Goal: Book appointment/travel/reservation

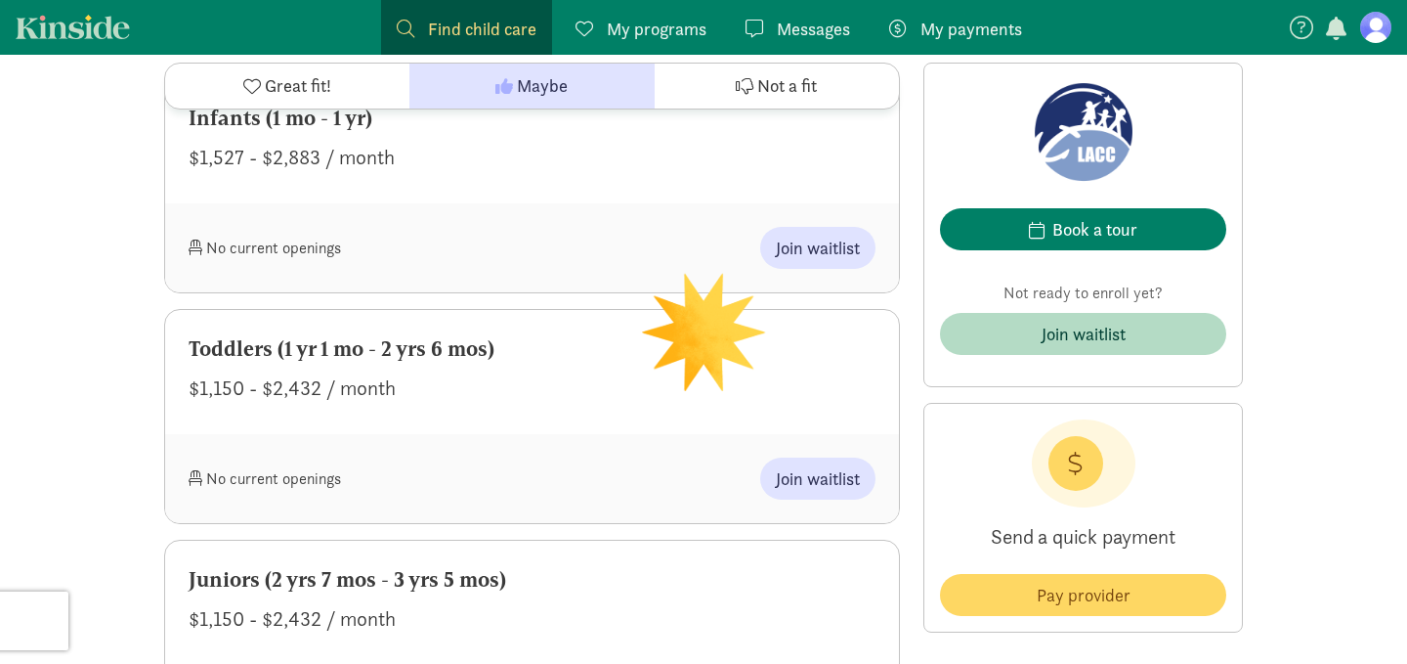
scroll to position [969, 0]
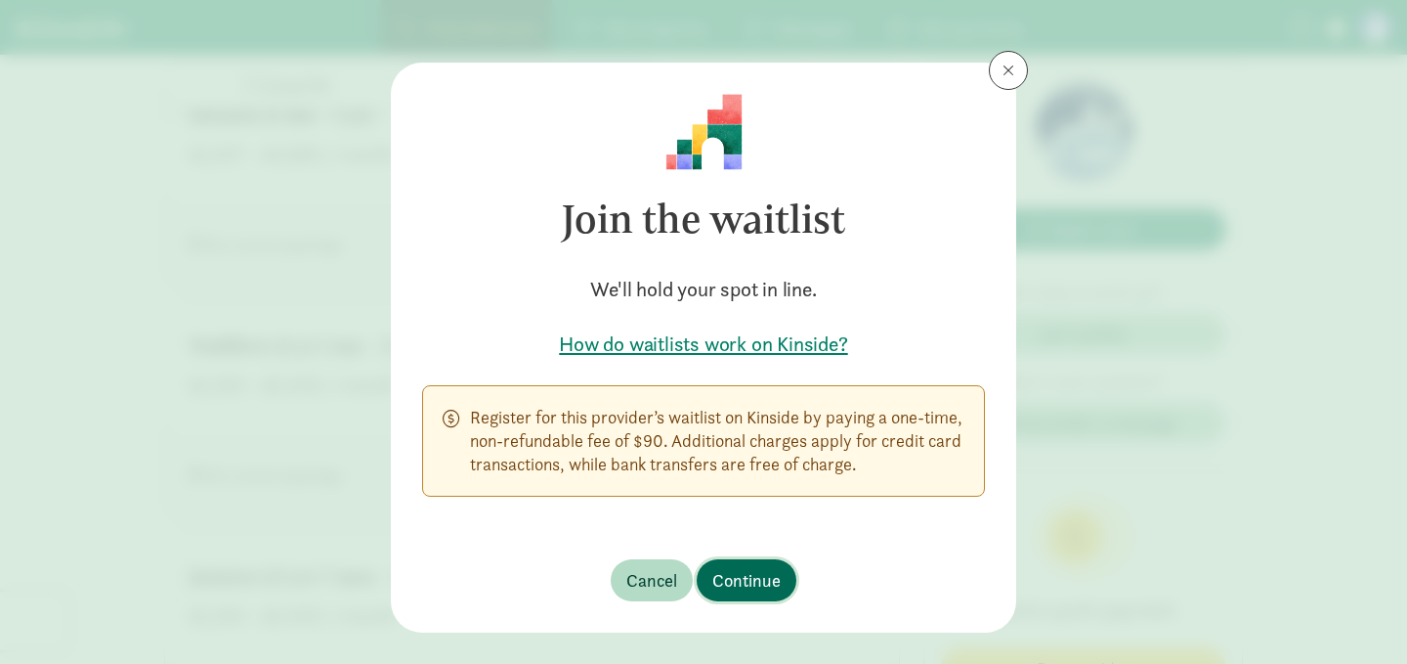
click at [741, 580] on span "Continue" at bounding box center [746, 580] width 68 height 26
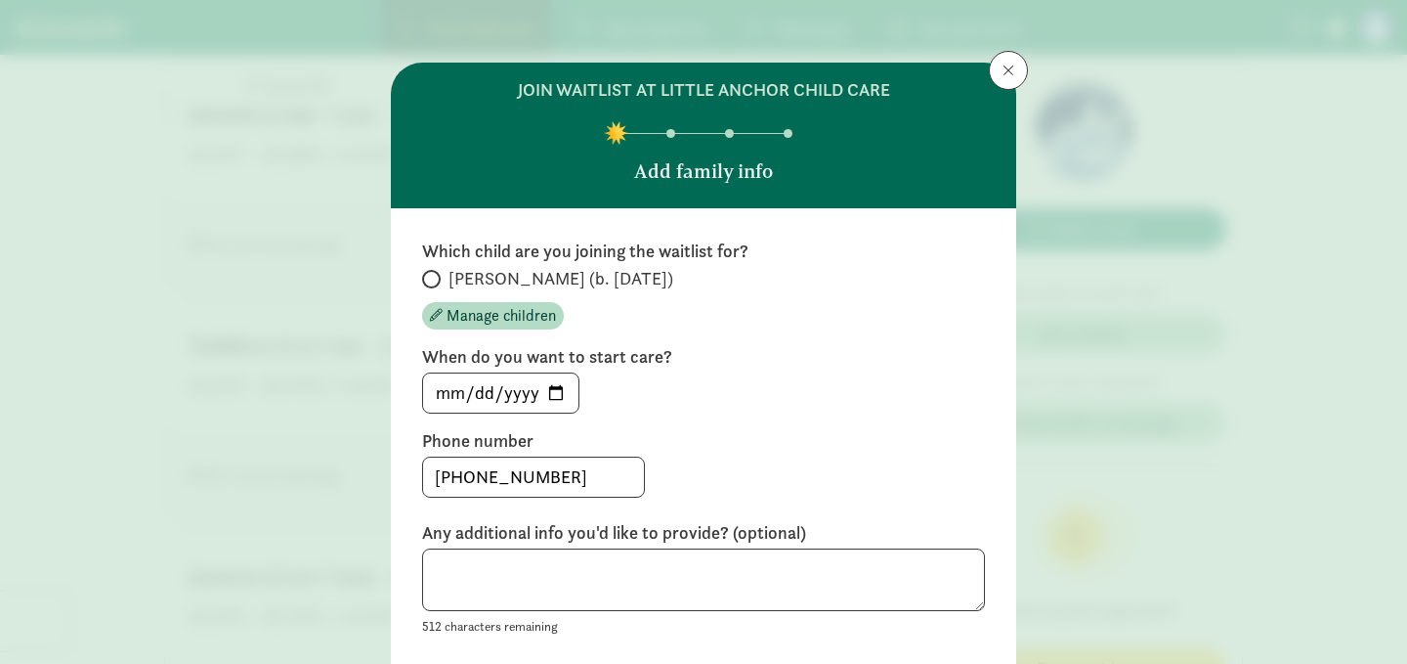
scroll to position [42, 0]
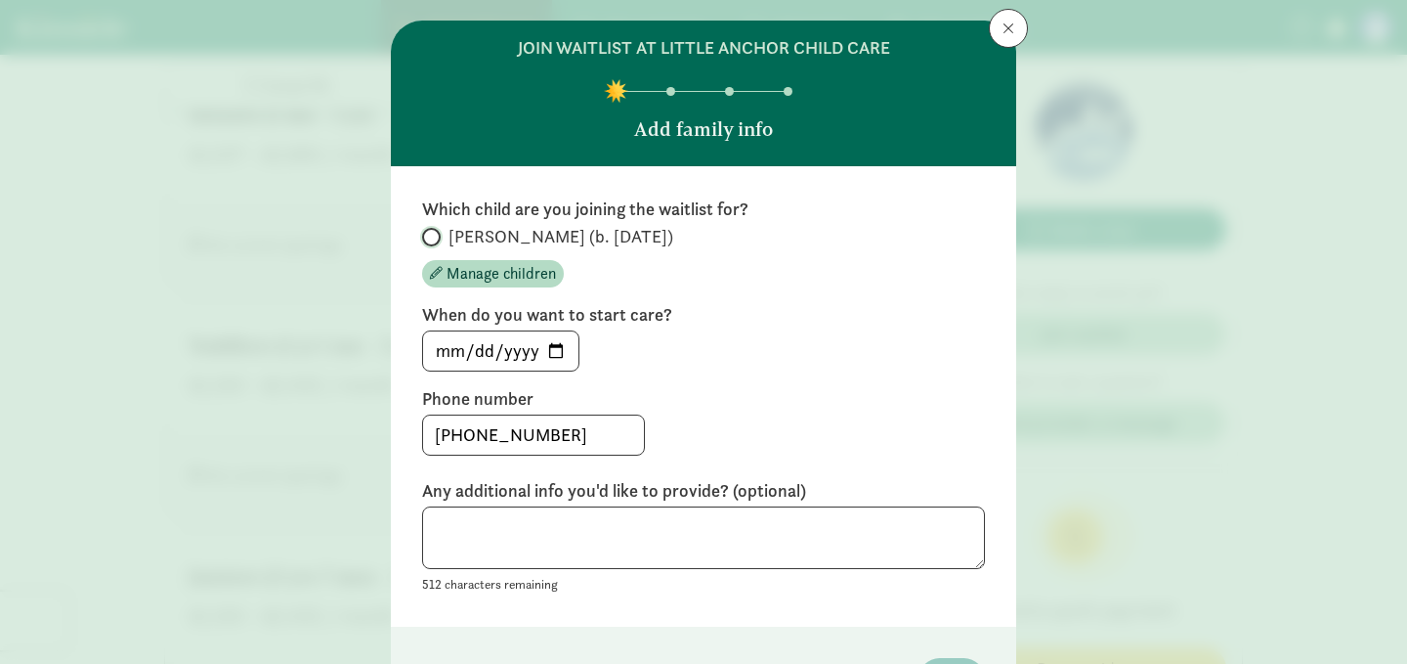
click at [428, 235] on input "[PERSON_NAME] (b. [DATE])" at bounding box center [428, 237] width 13 height 13
radio input "true"
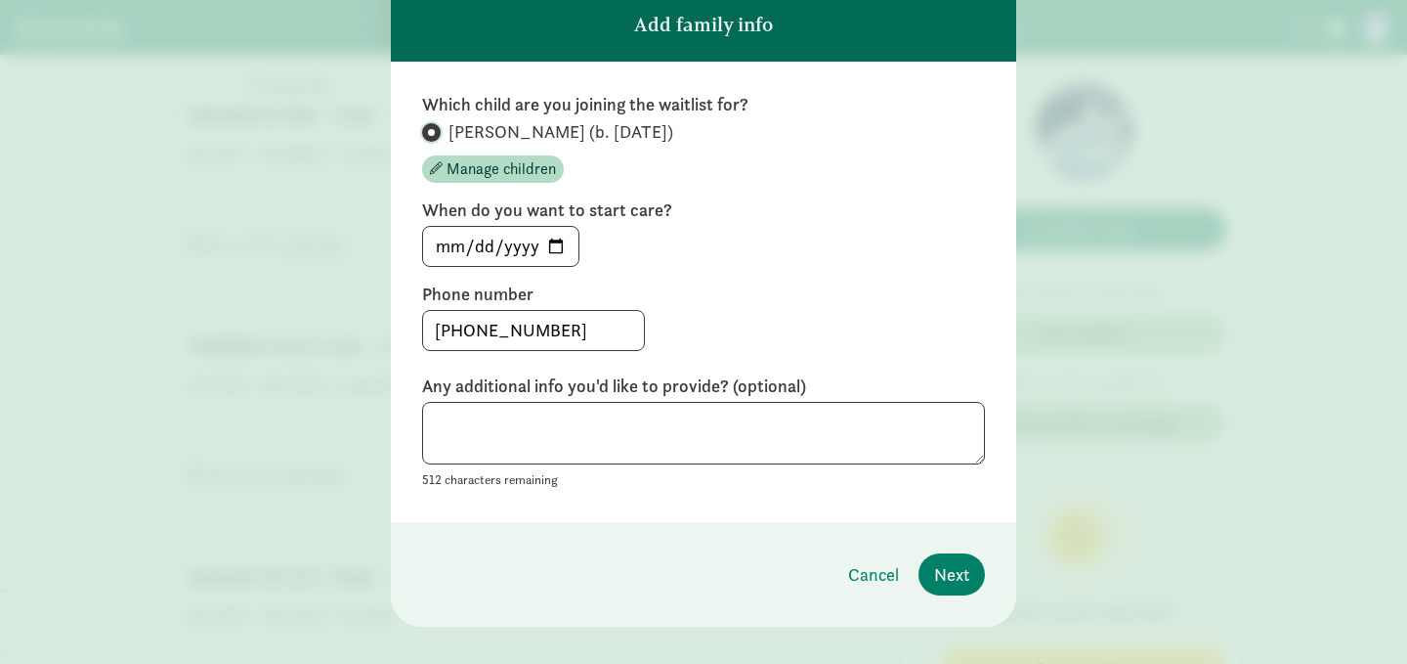
scroll to position [165, 0]
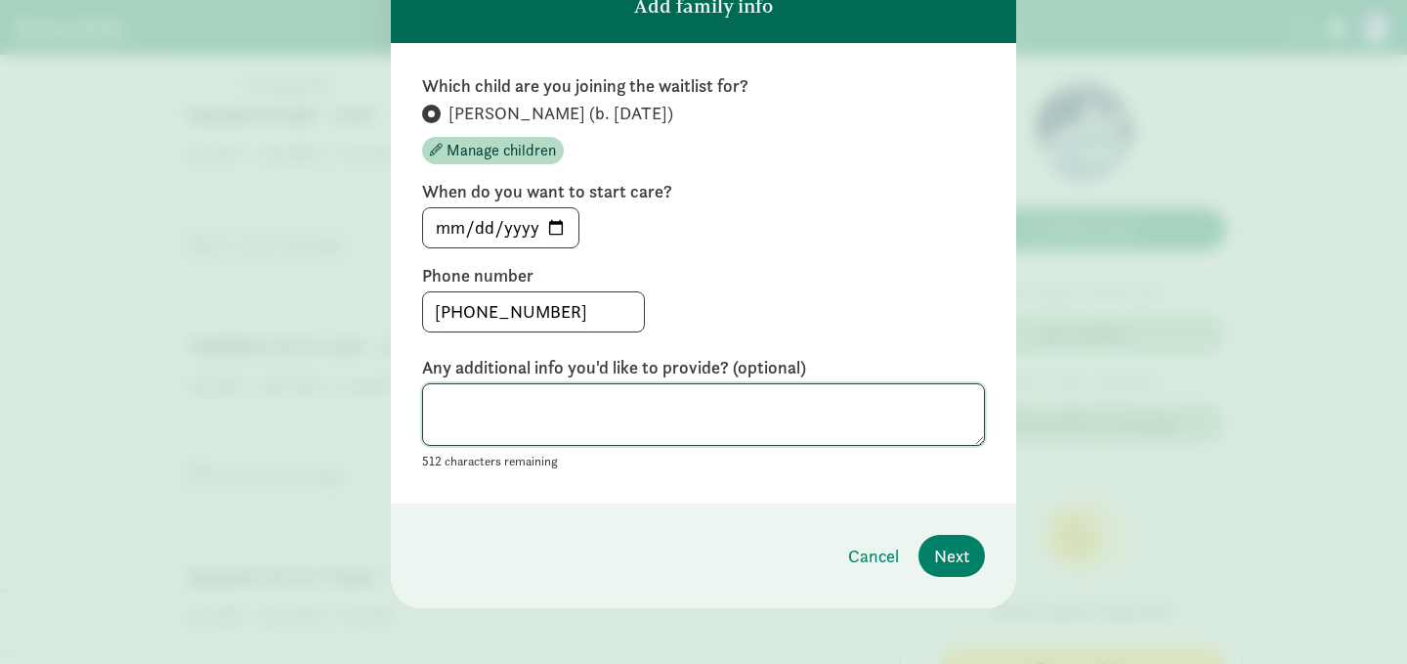
click at [451, 417] on textarea at bounding box center [703, 415] width 563 height 64
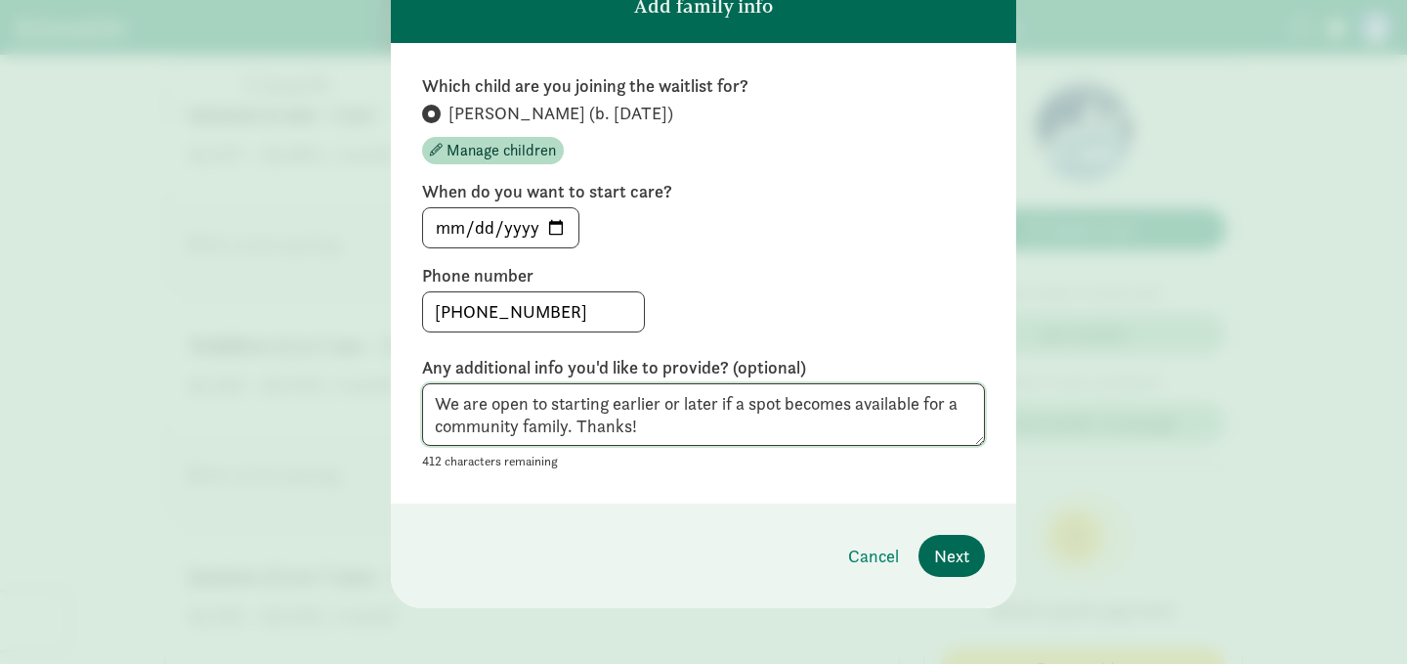
type textarea "We are open to starting earlier or later if a spot becomes available for a comm…"
click at [956, 545] on span "Next" at bounding box center [951, 555] width 35 height 26
click at [874, 558] on span "Cancel" at bounding box center [873, 555] width 51 height 26
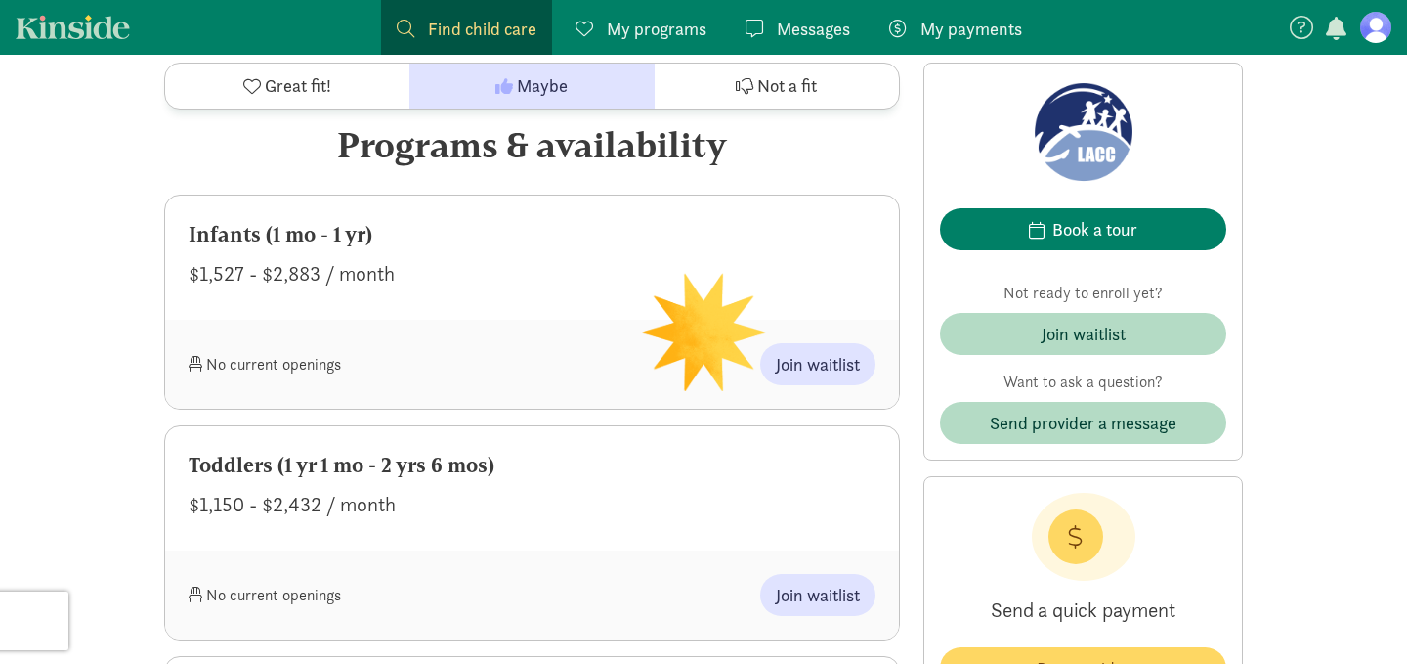
scroll to position [838, 0]
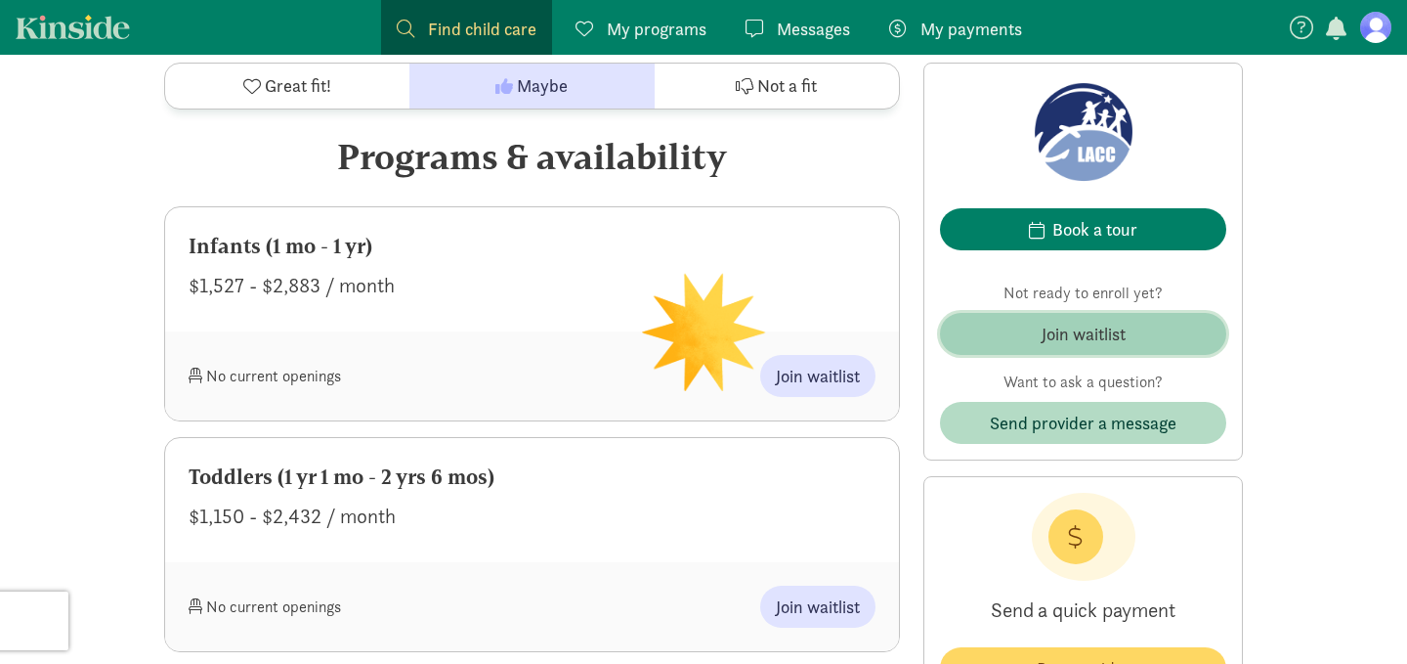
click at [1036, 328] on span "Join waitlist" at bounding box center [1083, 334] width 255 height 26
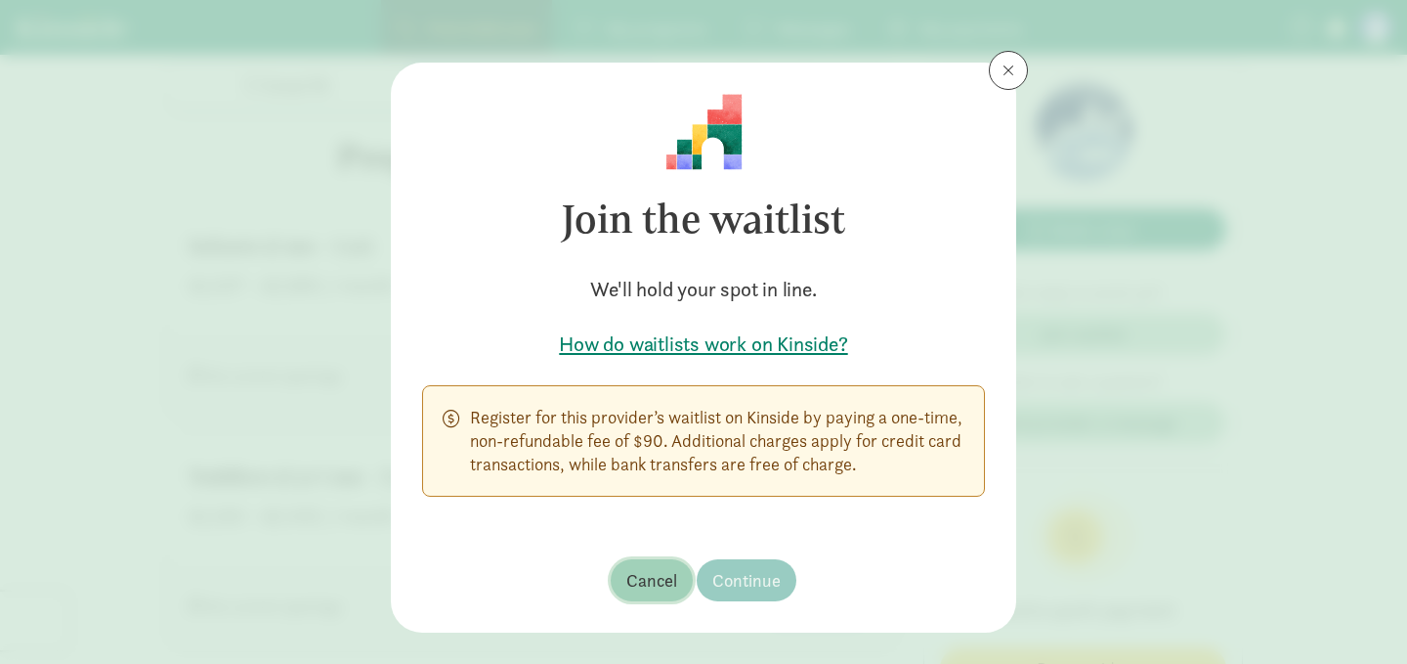
click at [660, 579] on span "Cancel" at bounding box center [651, 580] width 51 height 26
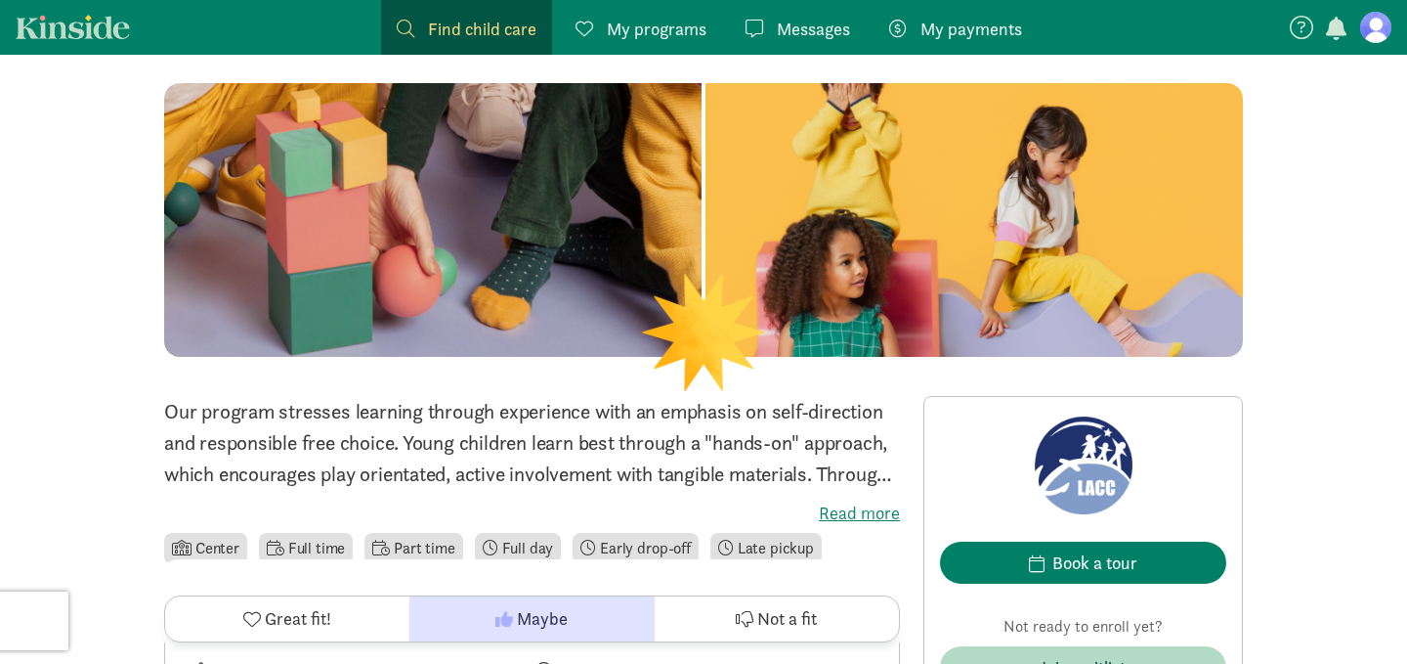
scroll to position [0, 0]
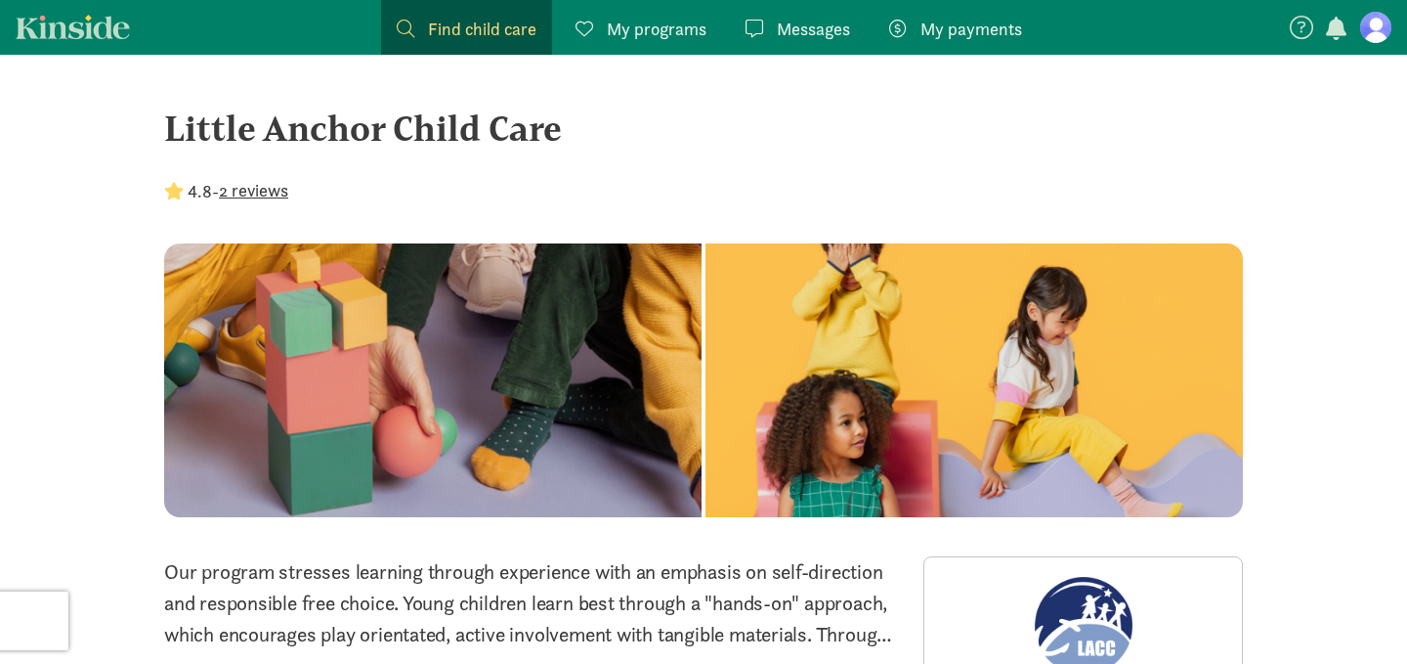
click at [641, 21] on span "My programs" at bounding box center [657, 29] width 100 height 26
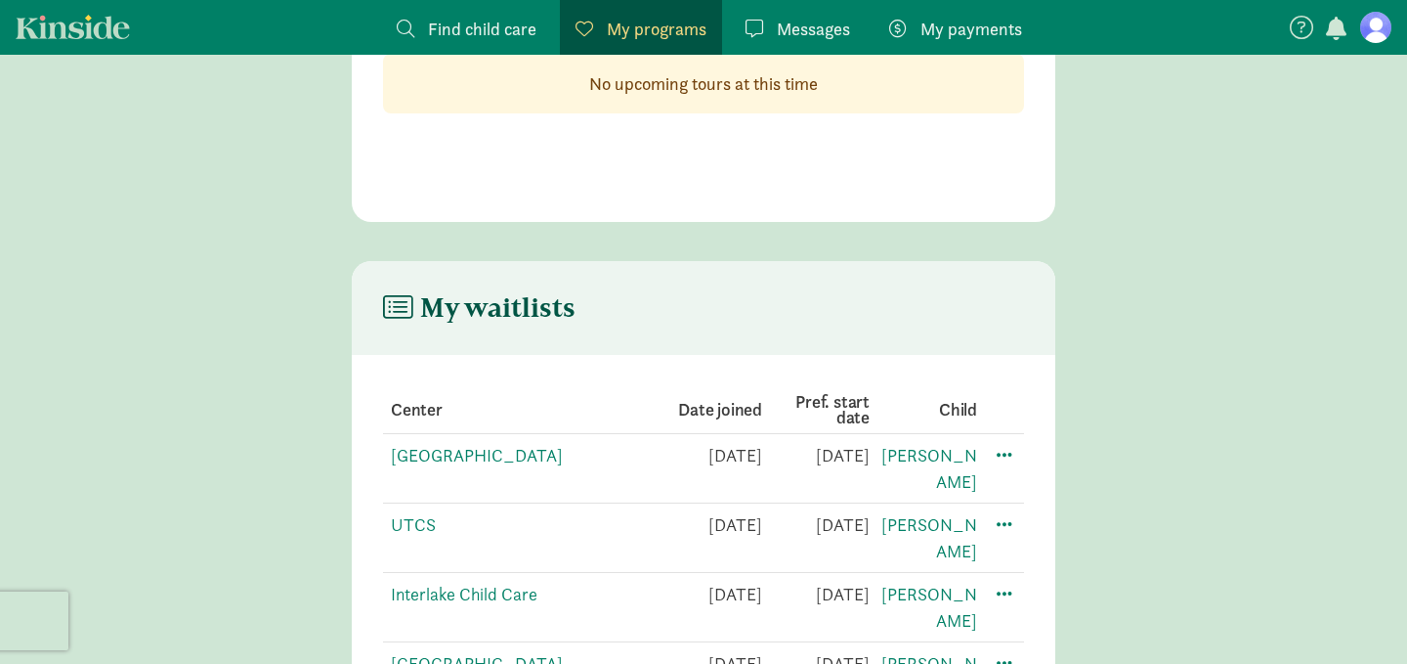
scroll to position [166, 0]
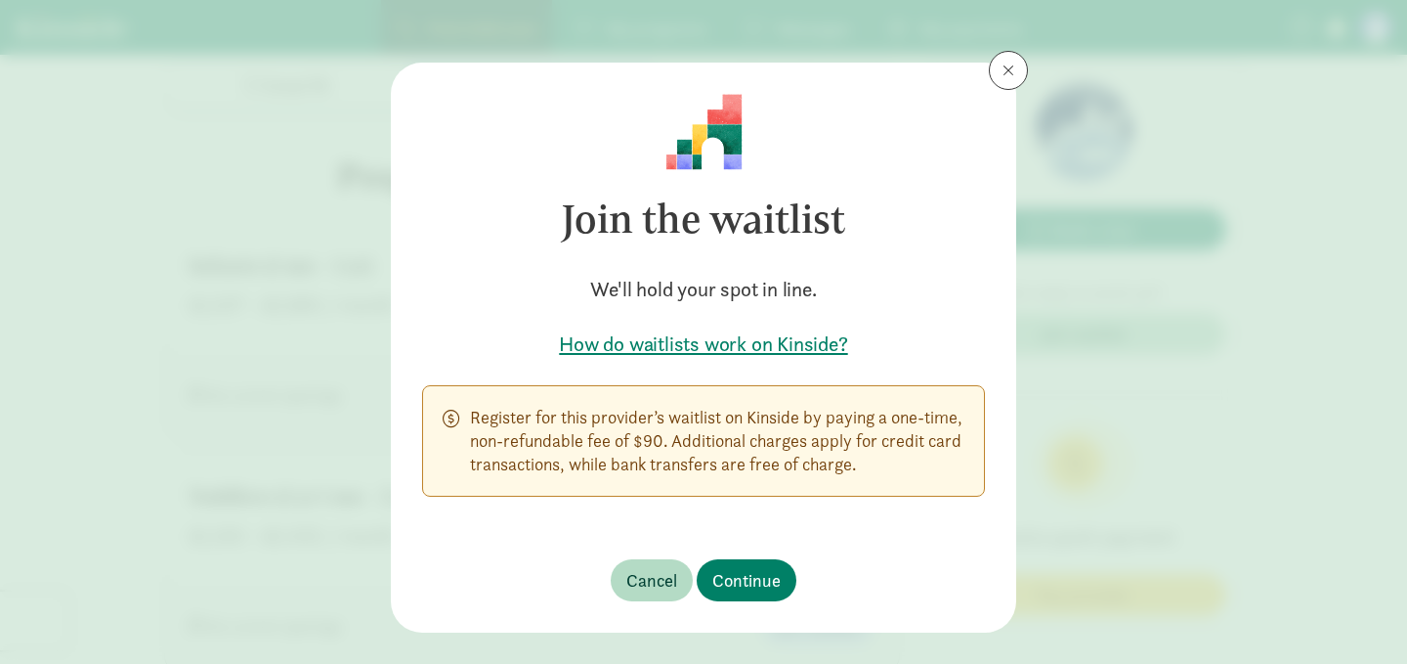
scroll to position [946, 0]
click at [760, 588] on span "Continue" at bounding box center [746, 580] width 68 height 26
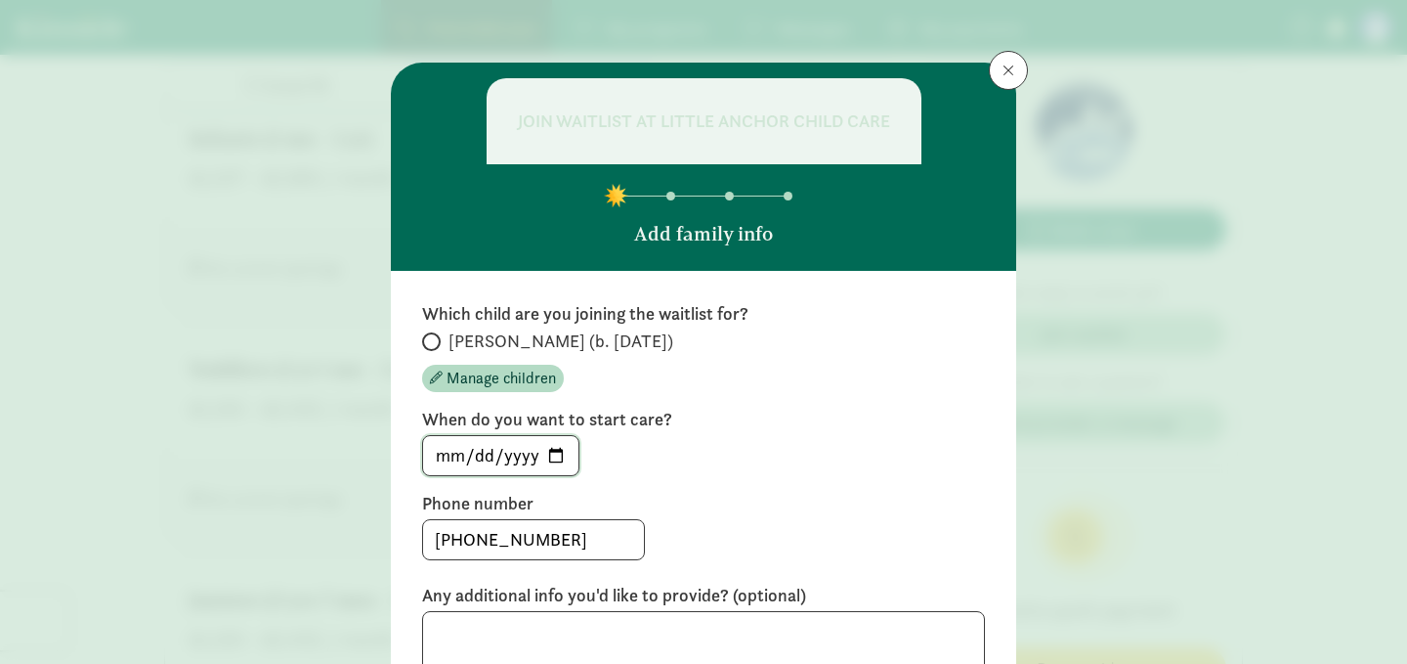
click at [508, 453] on input "[DATE]" at bounding box center [500, 455] width 155 height 39
click at [562, 453] on input "[DATE]" at bounding box center [500, 455] width 155 height 39
type input "[DATE]"
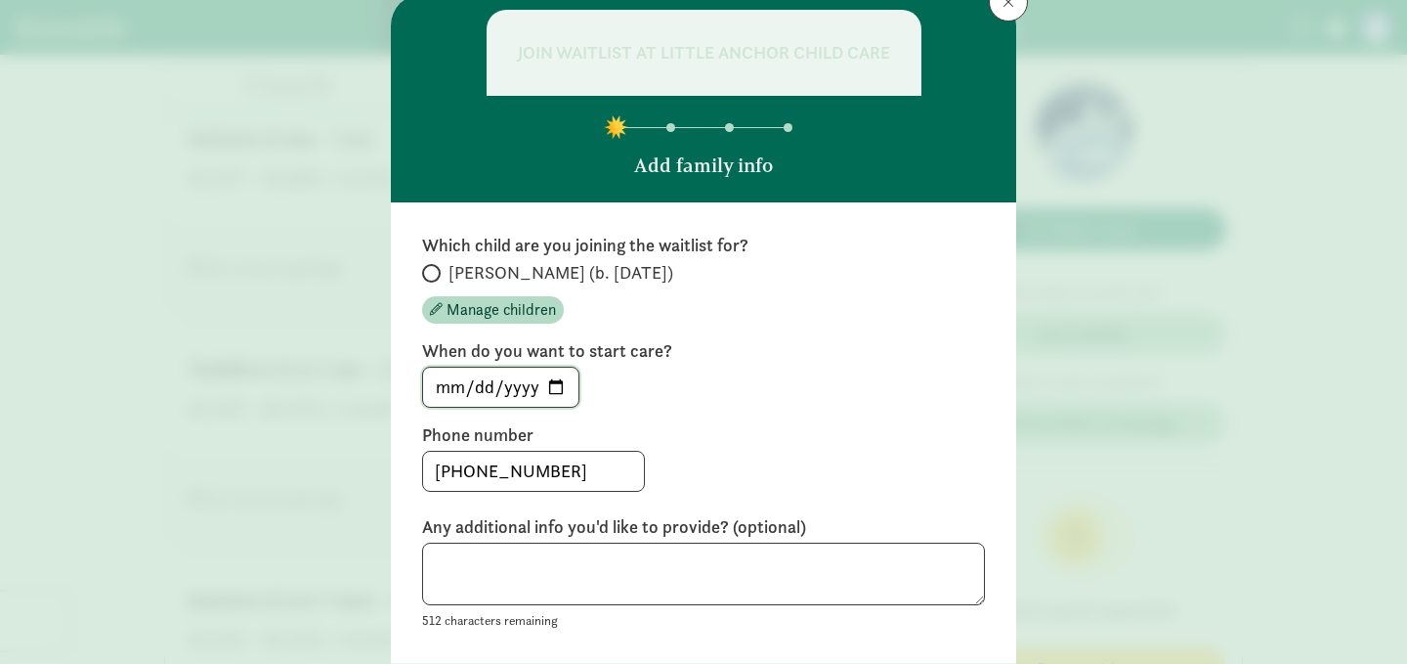
scroll to position [102, 0]
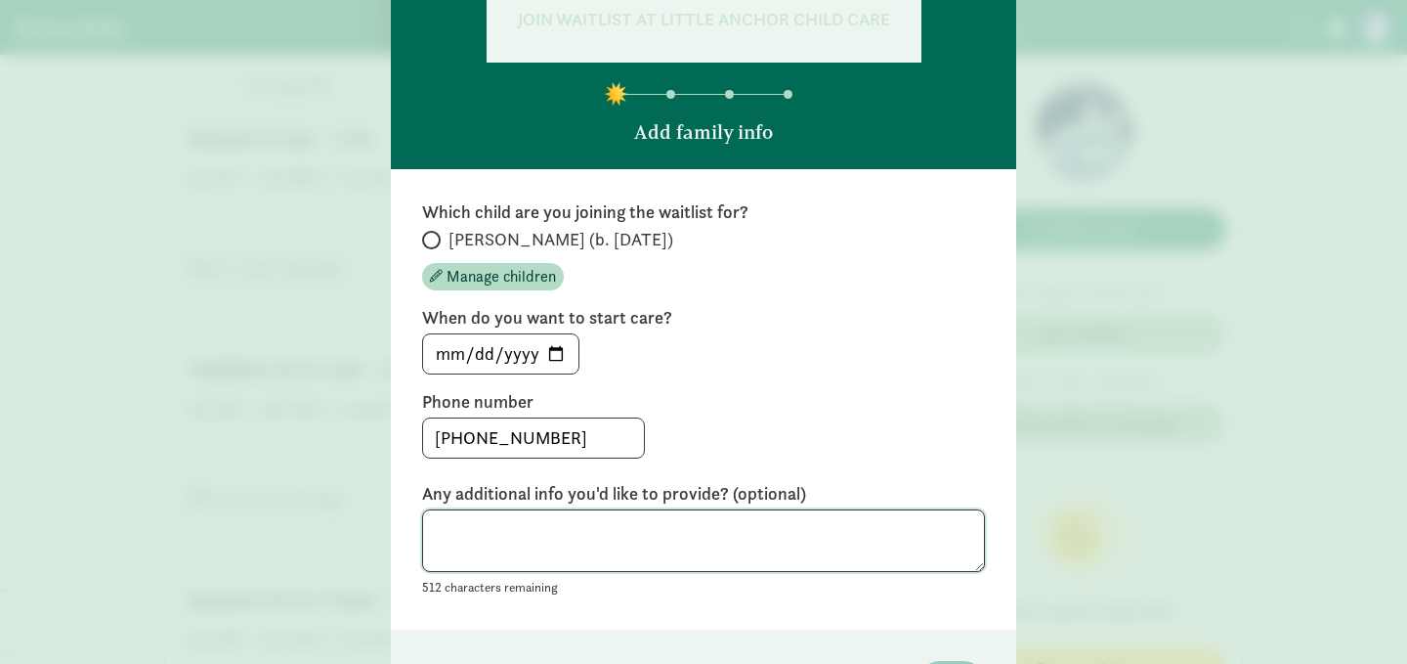
click at [550, 553] on textarea at bounding box center [703, 541] width 563 height 64
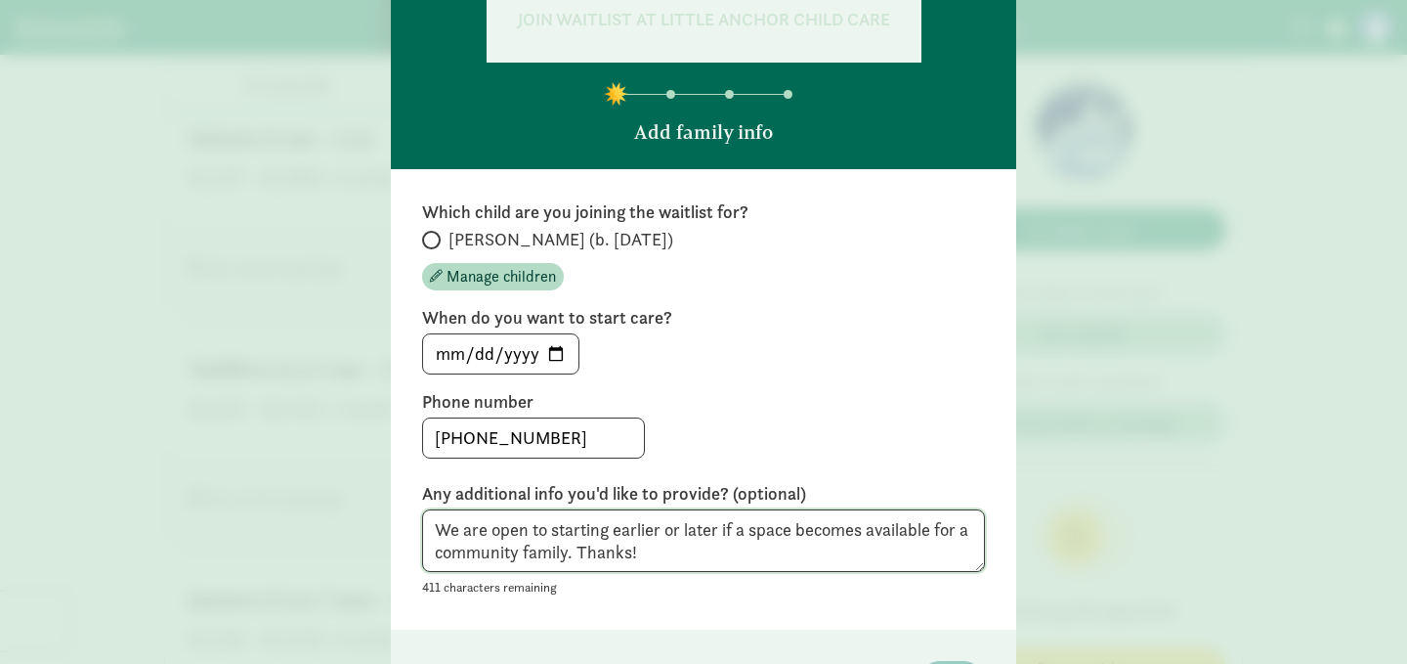
type textarea "We are open to starting earlier or later if a space becomes available for a com…"
click at [437, 234] on span at bounding box center [431, 240] width 19 height 19
click at [435, 234] on input "[PERSON_NAME] (b. [DATE])" at bounding box center [428, 240] width 13 height 13
radio input "true"
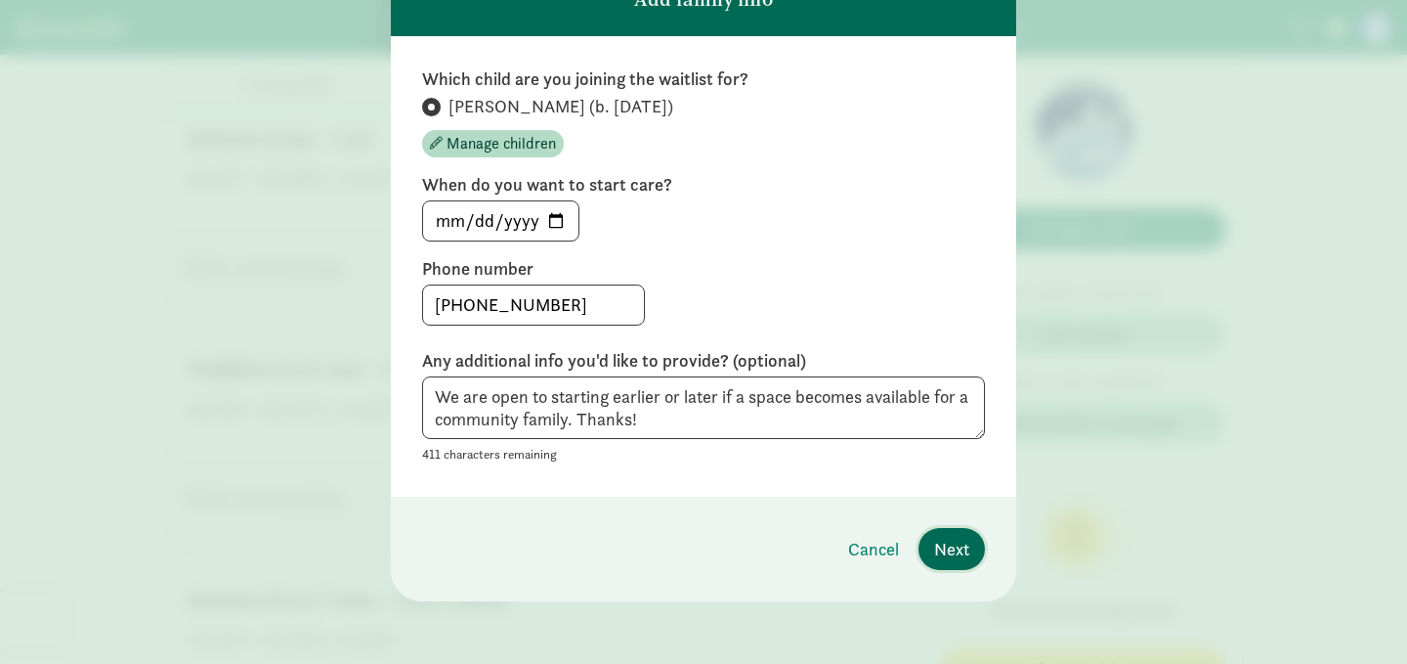
click at [947, 552] on span "Next" at bounding box center [951, 549] width 35 height 26
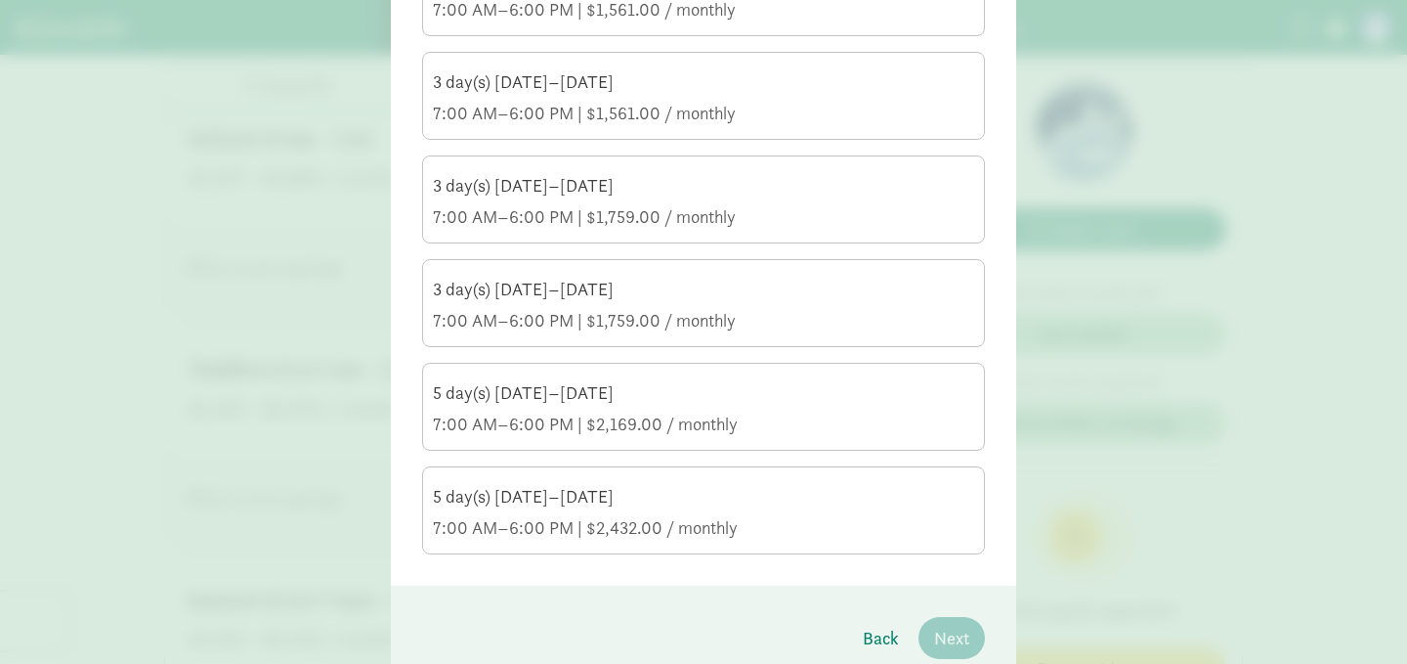
scroll to position [824, 0]
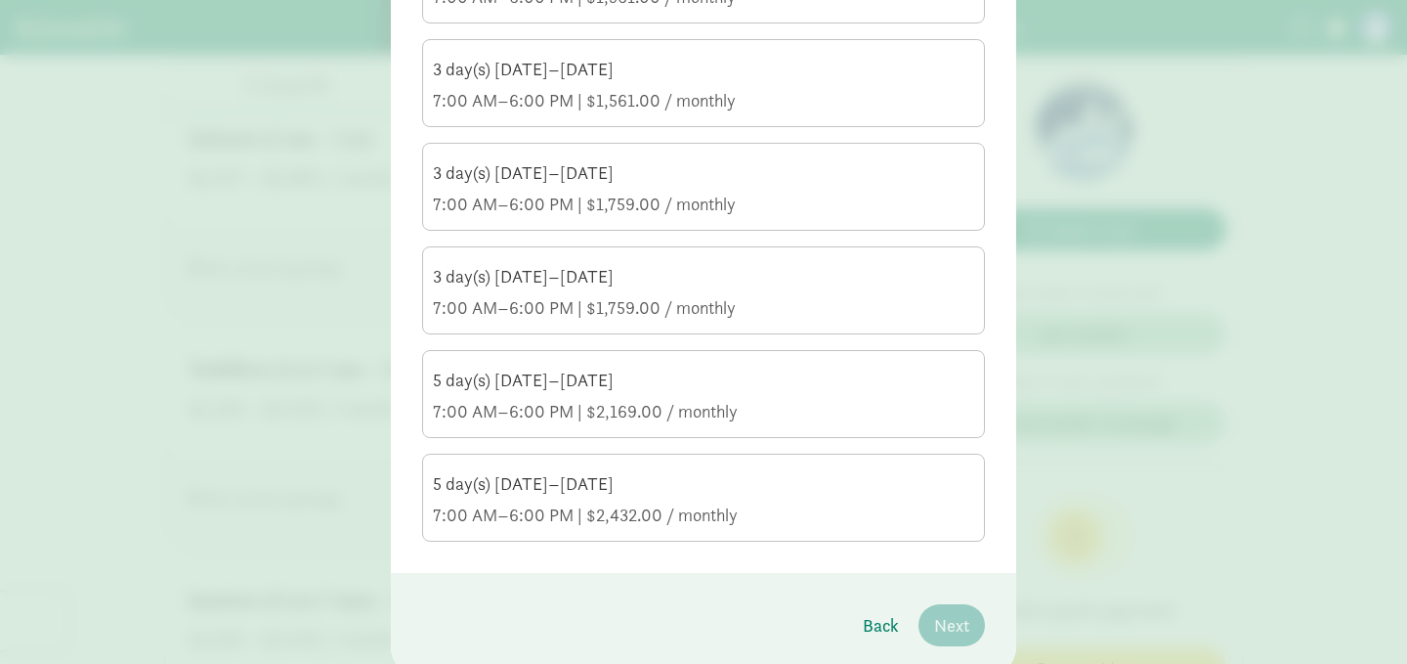
click at [612, 518] on div "7:00 AM–6:00 PM | $2,432.00 / monthly" at bounding box center [703, 514] width 541 height 23
click at [0, 0] on input "5 day(s) [DATE]–[DATE] 7:00 AM–6:00 PM | $2,432.00 / monthly" at bounding box center [0, 0] width 0 height 0
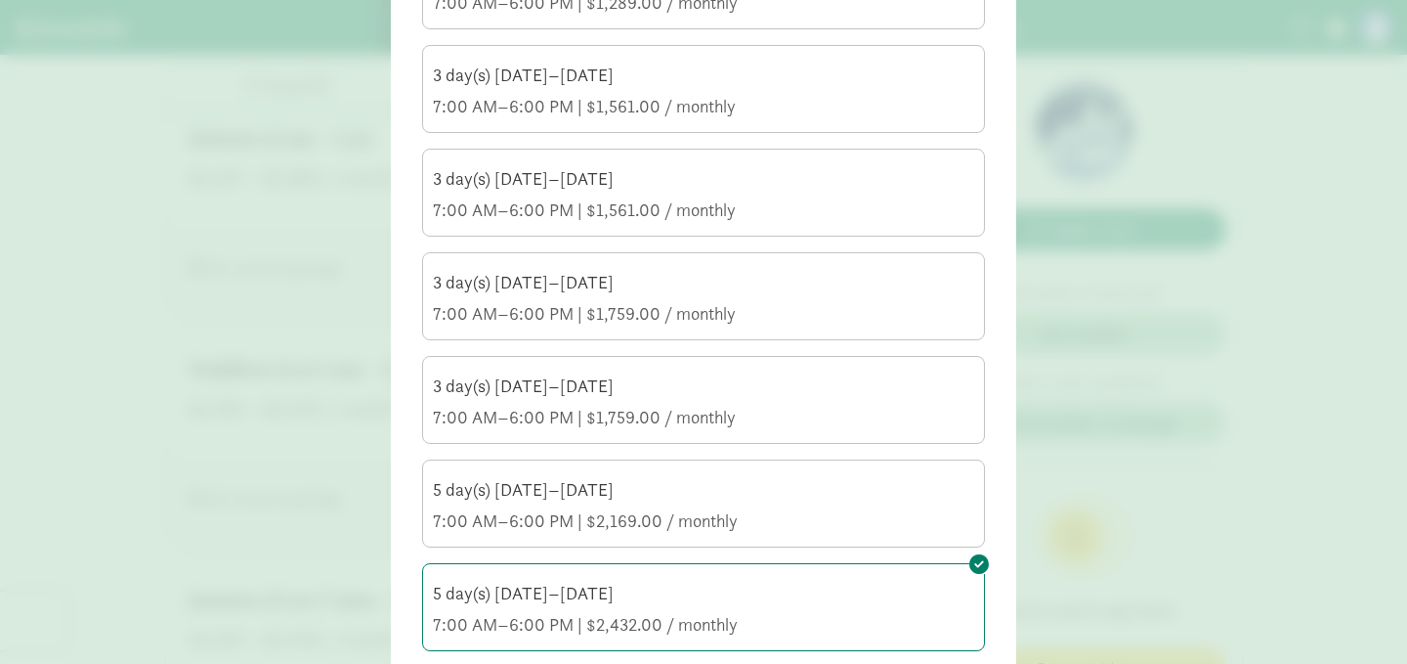
scroll to position [716, 0]
click at [603, 404] on div "7:00 AM–6:00 PM | $1,759.00 / monthly" at bounding box center [703, 415] width 541 height 23
click at [0, 0] on input "3 day(s) [DATE]–[DATE] 7:00 AM–6:00 PM | $1,759.00 / monthly" at bounding box center [0, 0] width 0 height 0
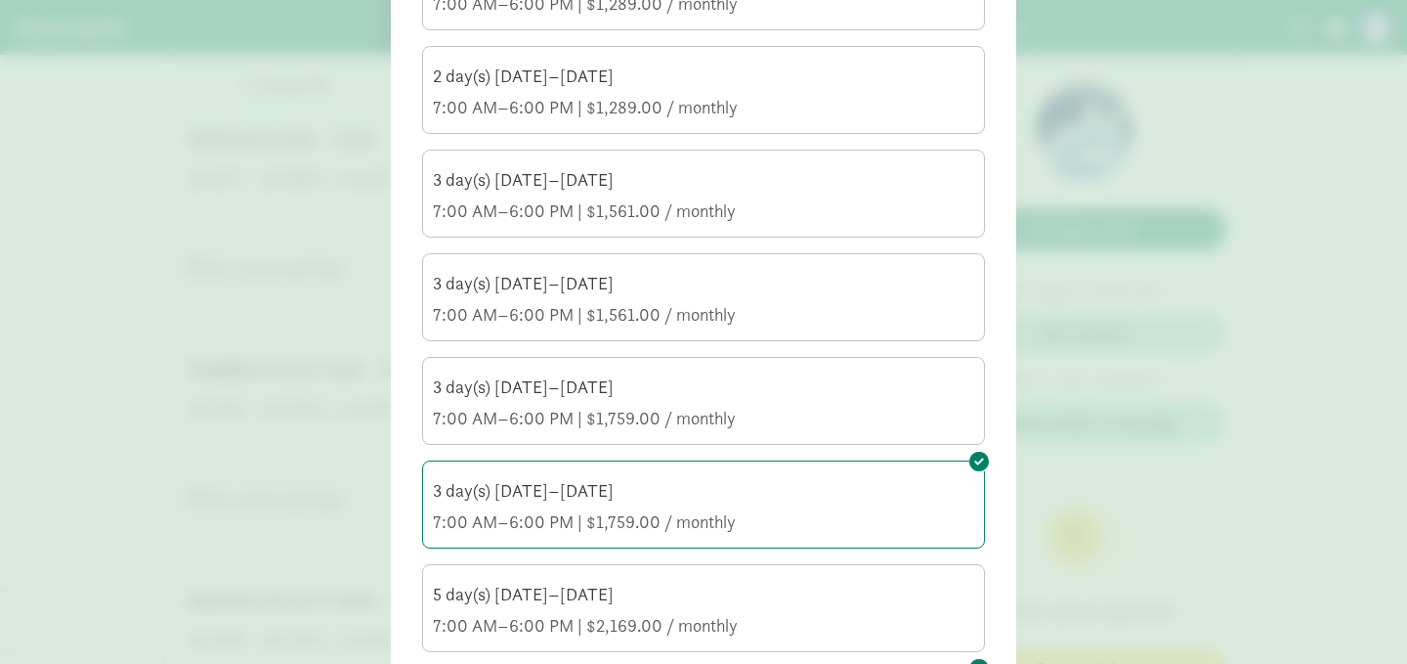
scroll to position [900, 0]
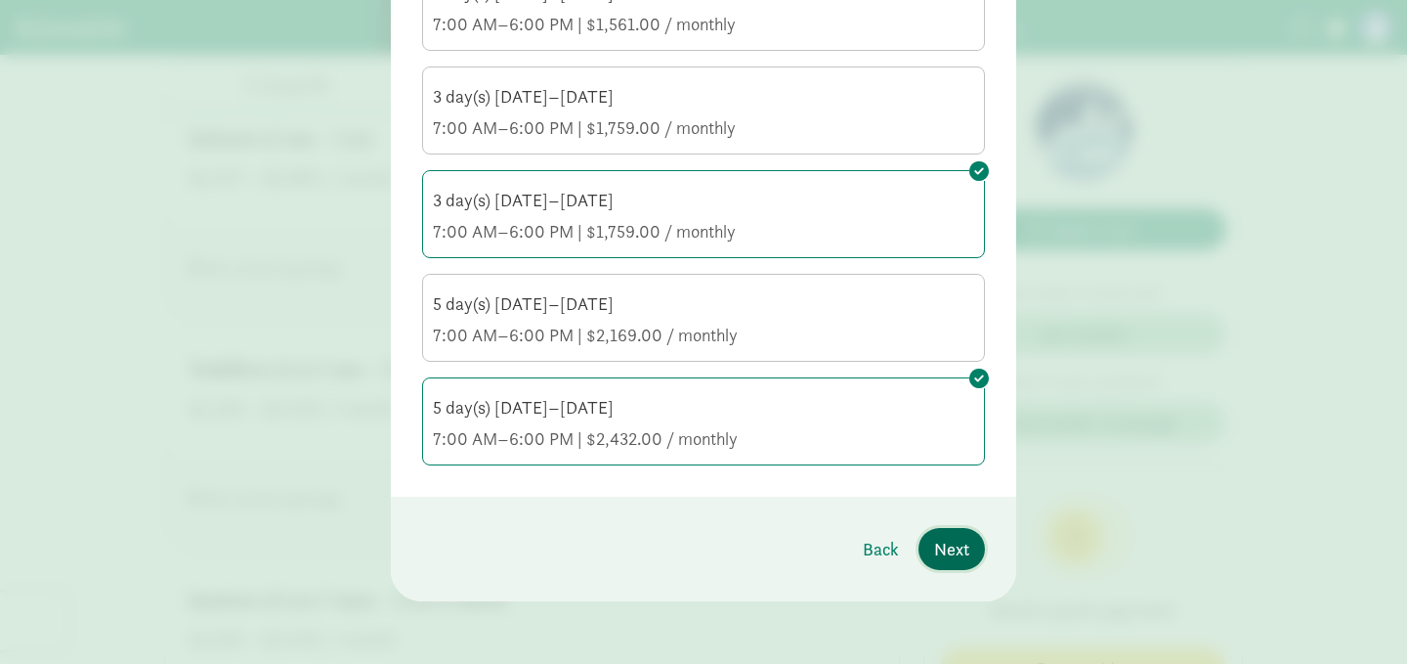
click at [953, 541] on span "Next" at bounding box center [951, 549] width 35 height 26
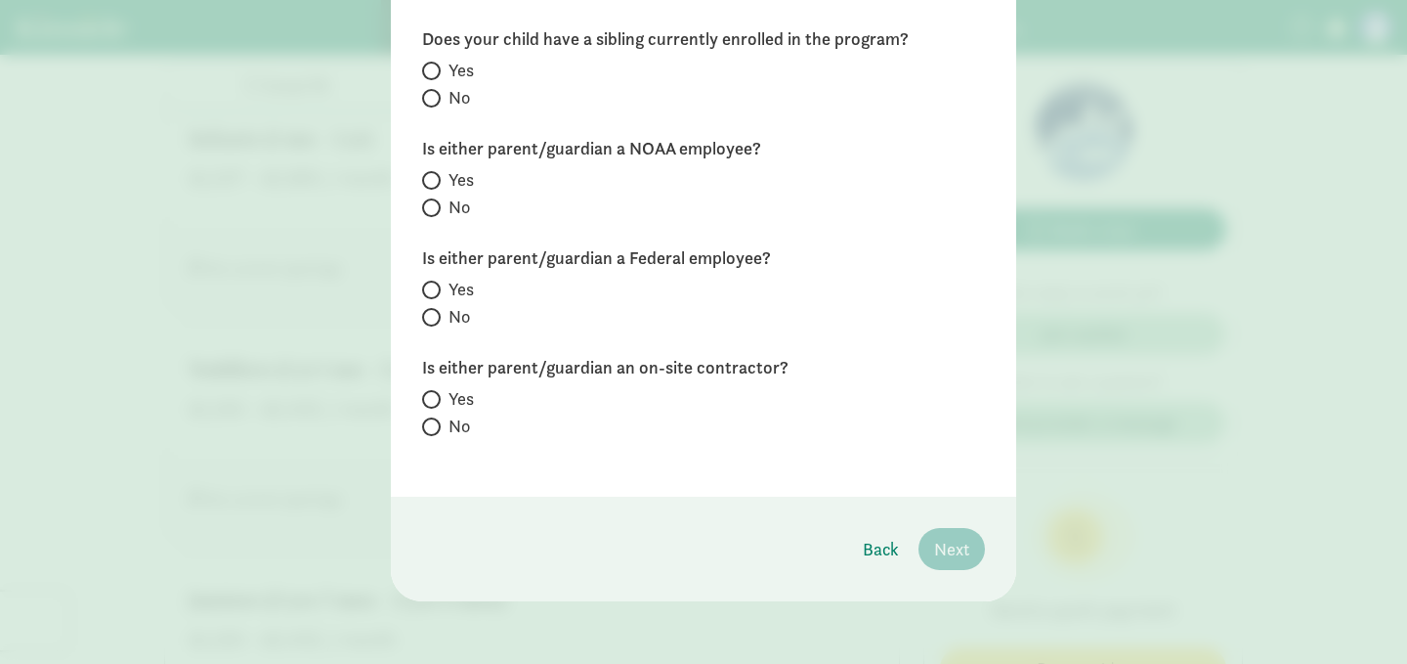
scroll to position [0, 0]
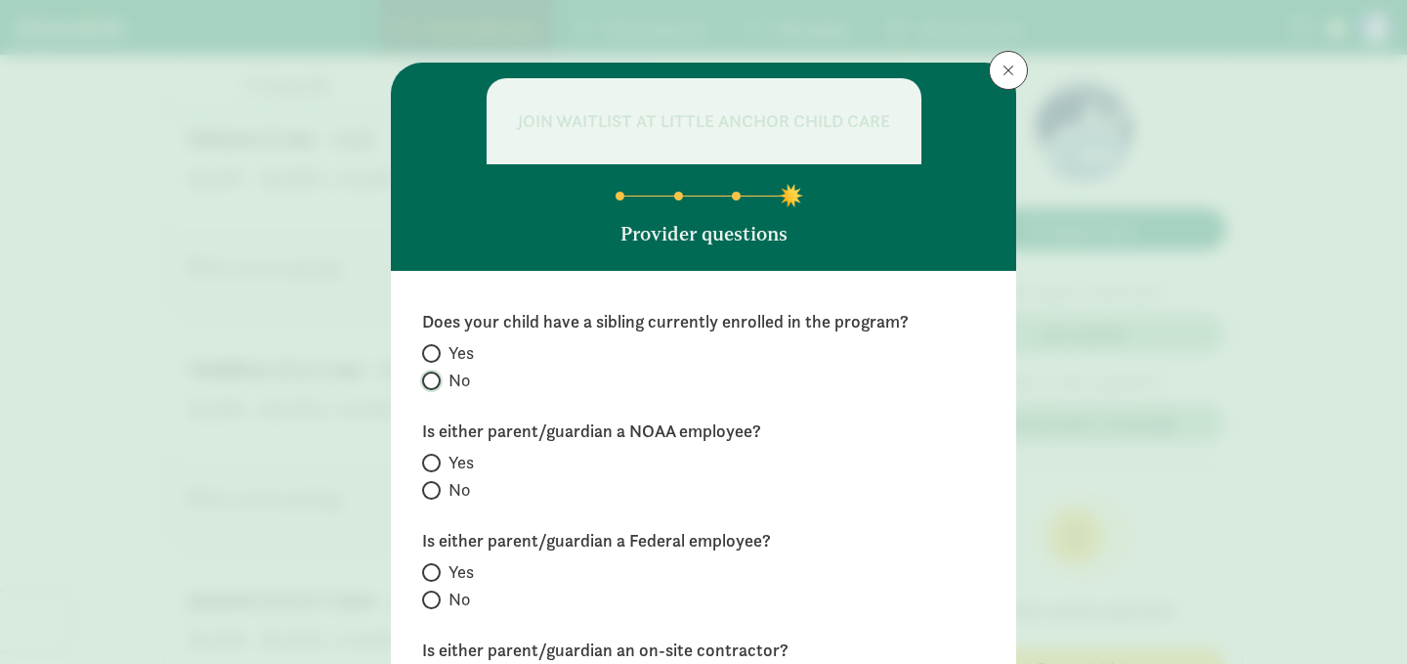
click at [432, 381] on input "No" at bounding box center [428, 380] width 13 height 13
radio input "true"
click at [430, 489] on input "No" at bounding box center [428, 490] width 13 height 13
radio input "true"
click at [427, 602] on input "No" at bounding box center [428, 599] width 13 height 13
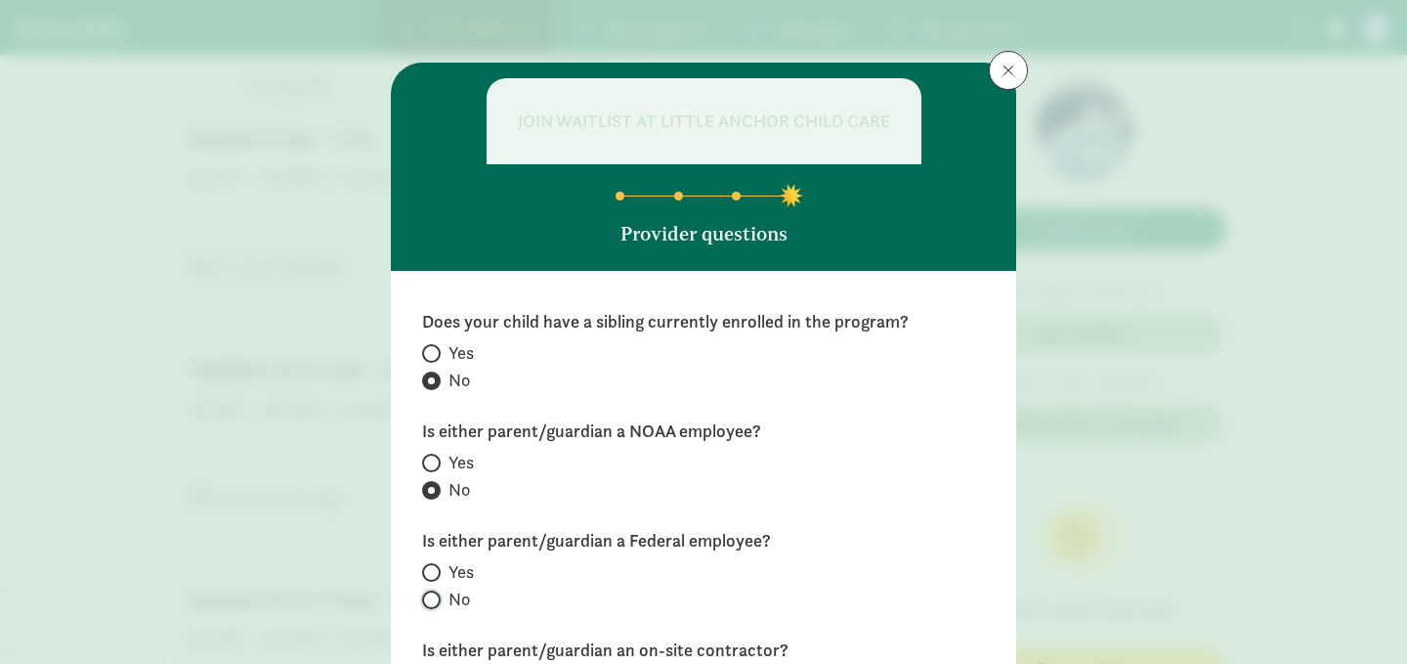
radio input "true"
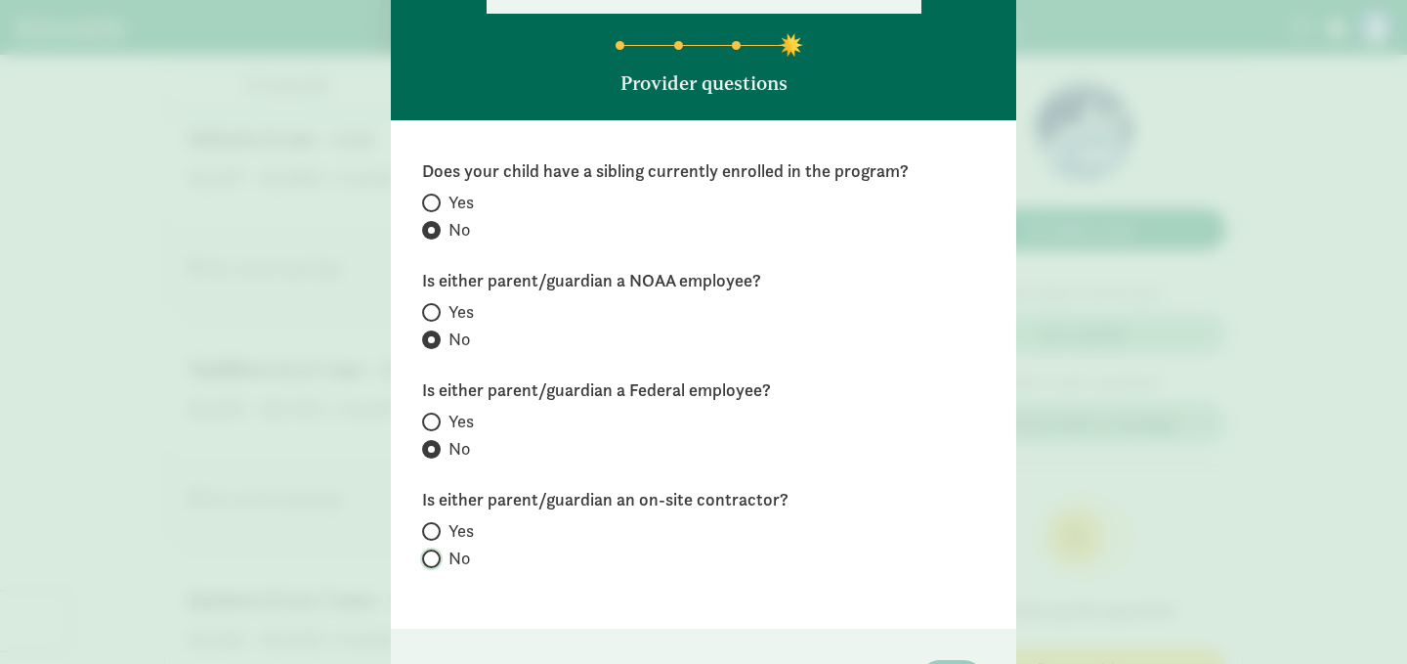
click at [431, 553] on input "No" at bounding box center [428, 558] width 13 height 13
radio input "true"
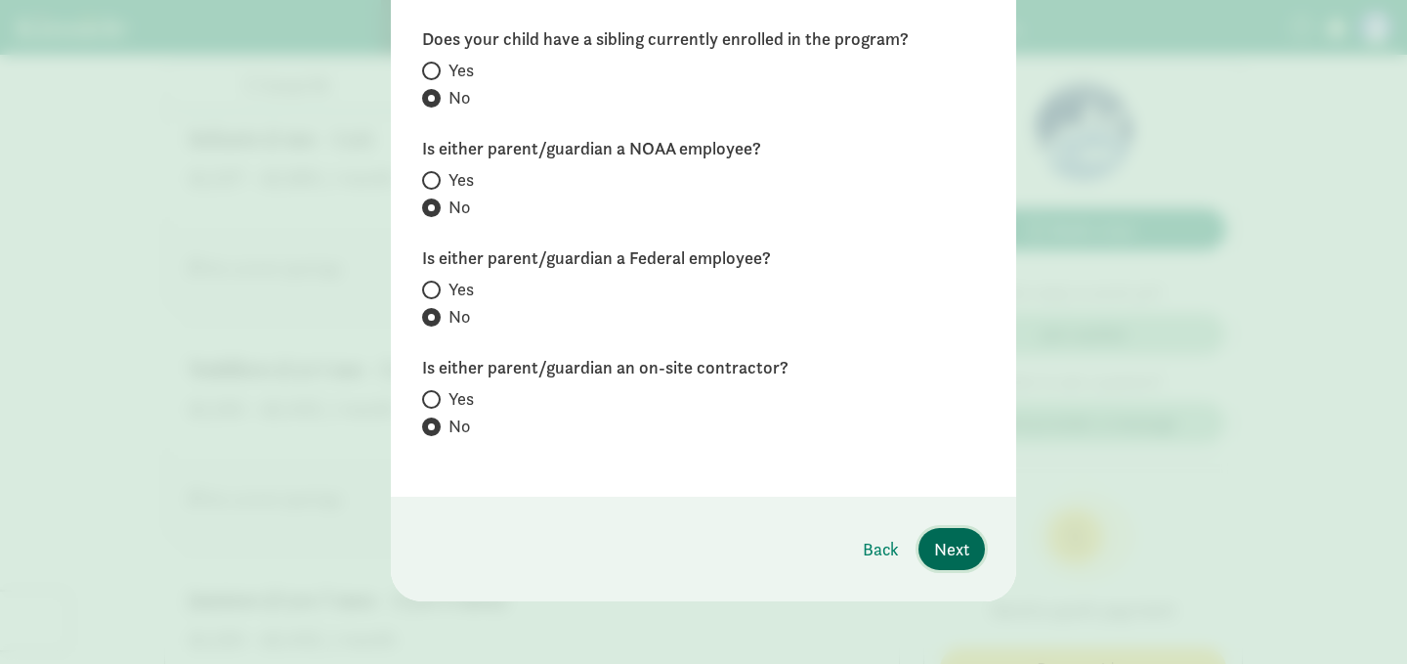
click at [946, 549] on span "Next" at bounding box center [951, 549] width 35 height 26
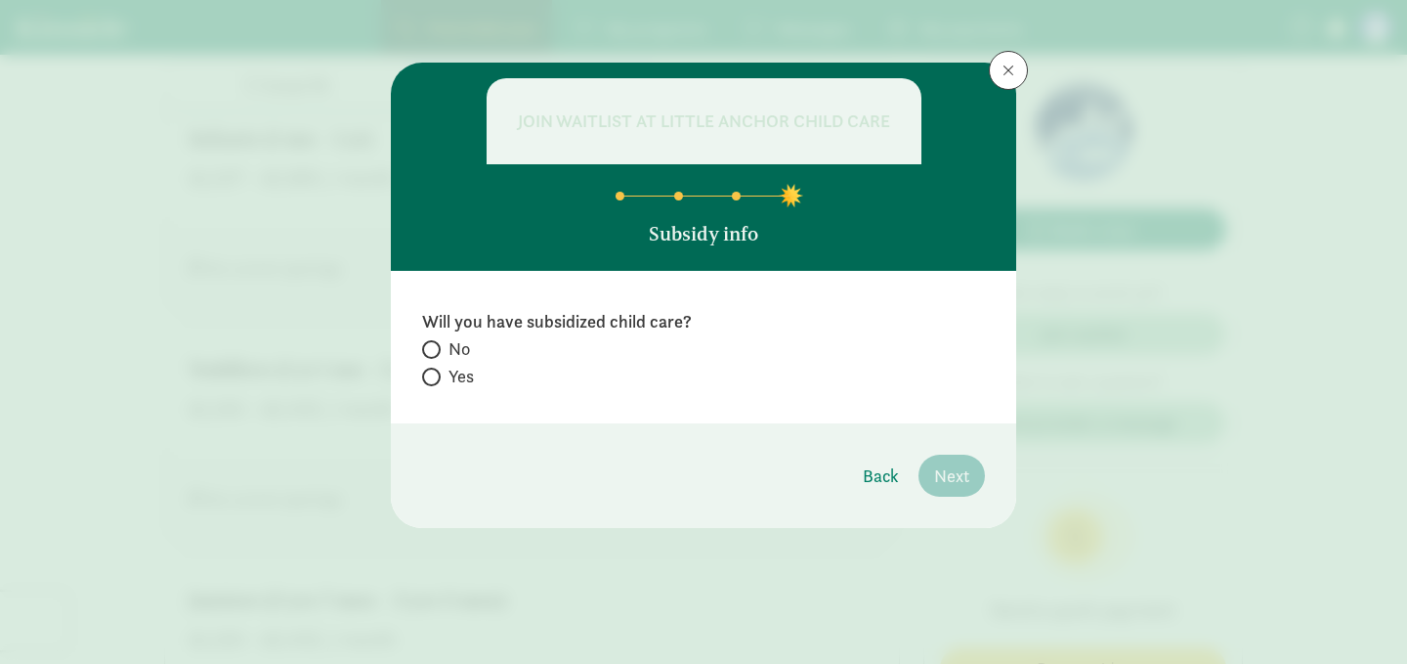
scroll to position [0, 0]
click at [430, 345] on input "No" at bounding box center [428, 349] width 13 height 13
radio input "true"
click at [942, 475] on span "Next" at bounding box center [951, 475] width 35 height 26
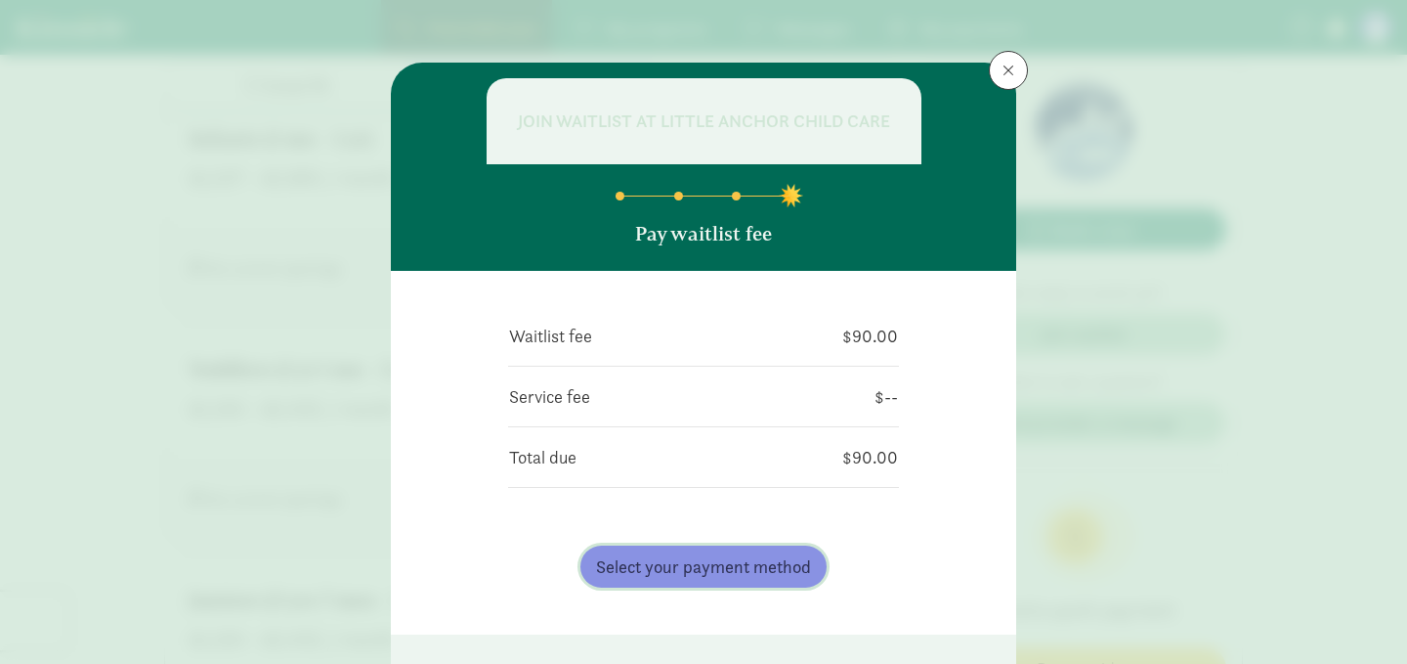
click at [712, 580] on button "Select your payment method" at bounding box center [703, 566] width 246 height 42
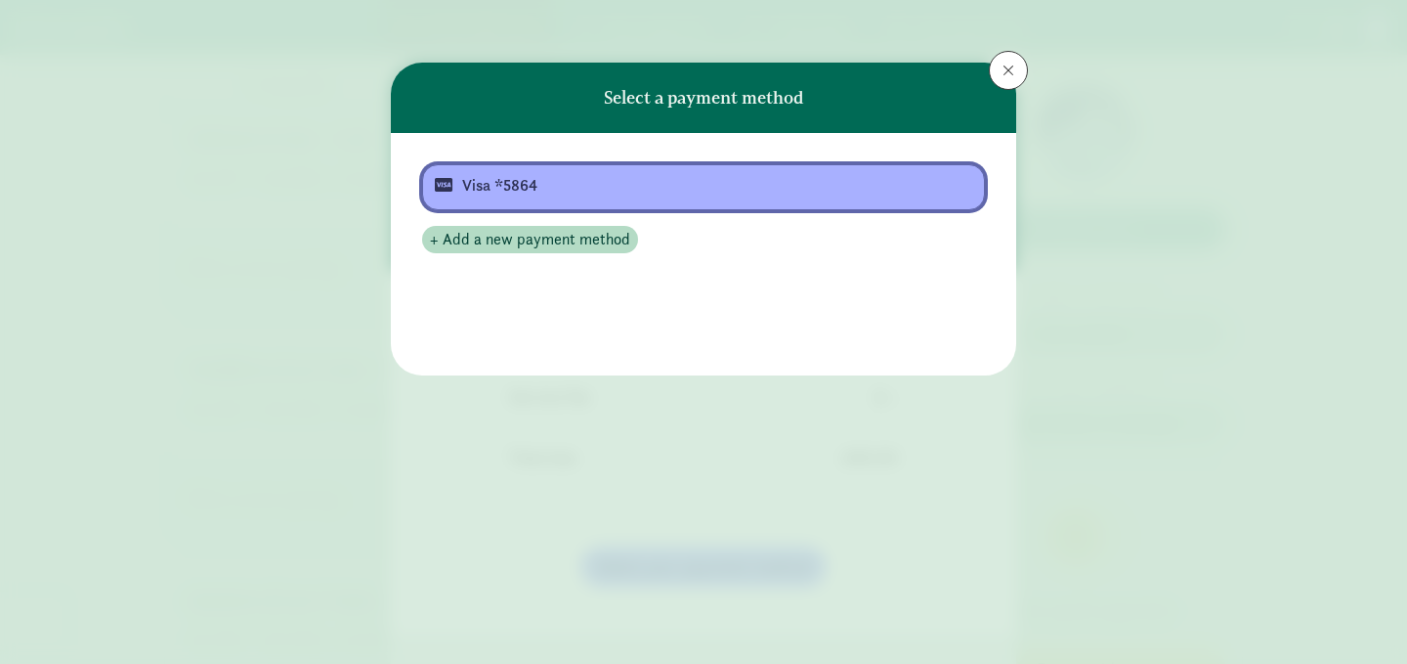
click at [555, 179] on div "Visa *5864" at bounding box center [701, 185] width 479 height 23
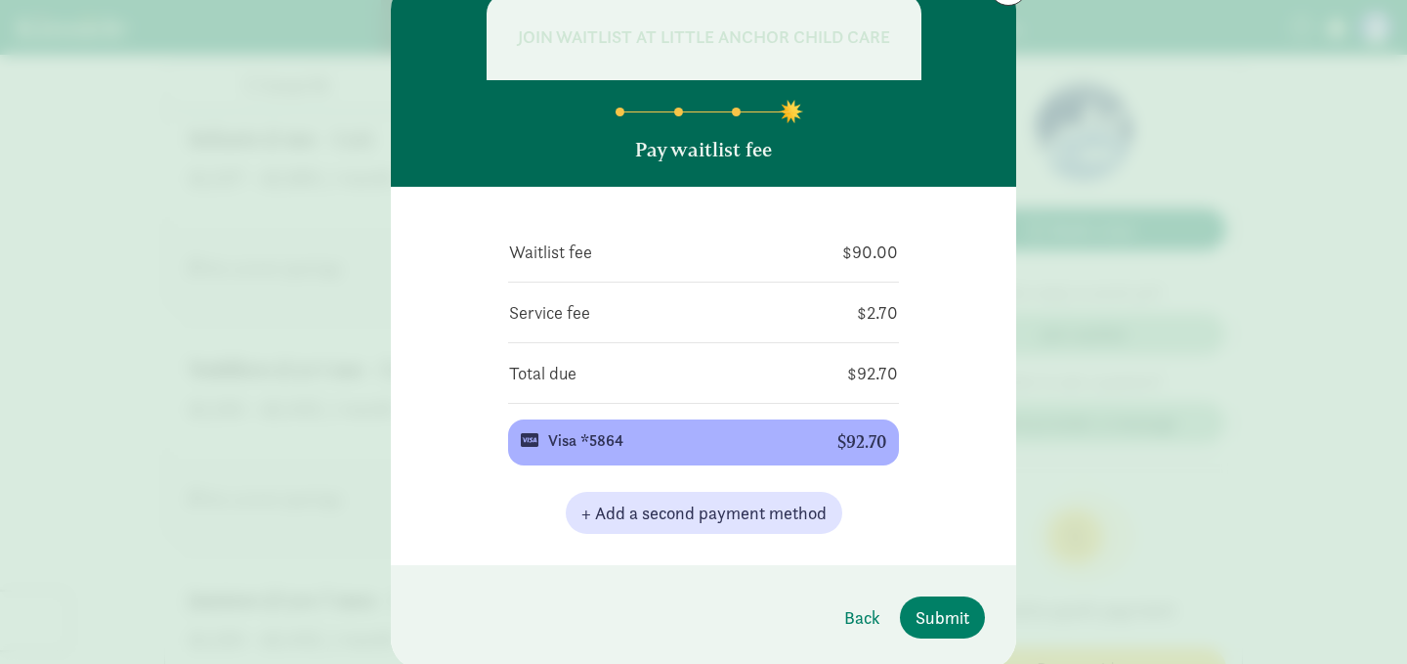
scroll to position [152, 0]
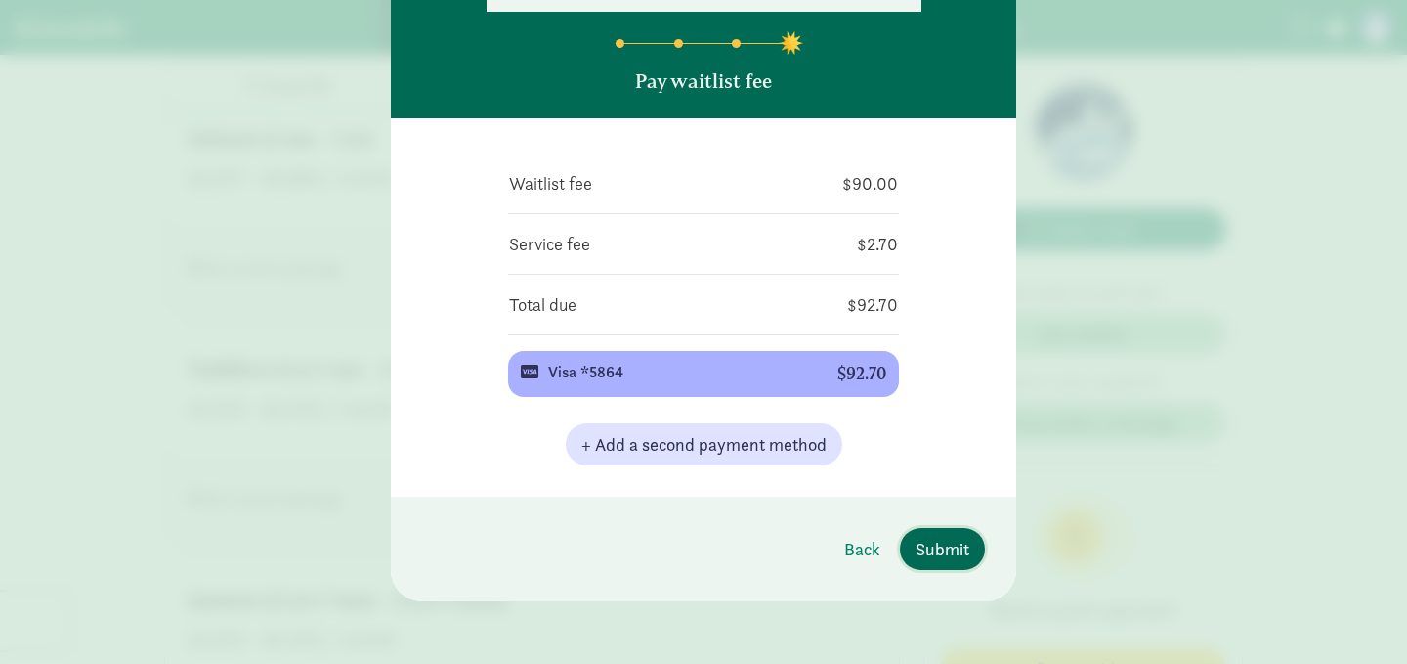
click at [945, 551] on span "Submit" at bounding box center [943, 549] width 54 height 26
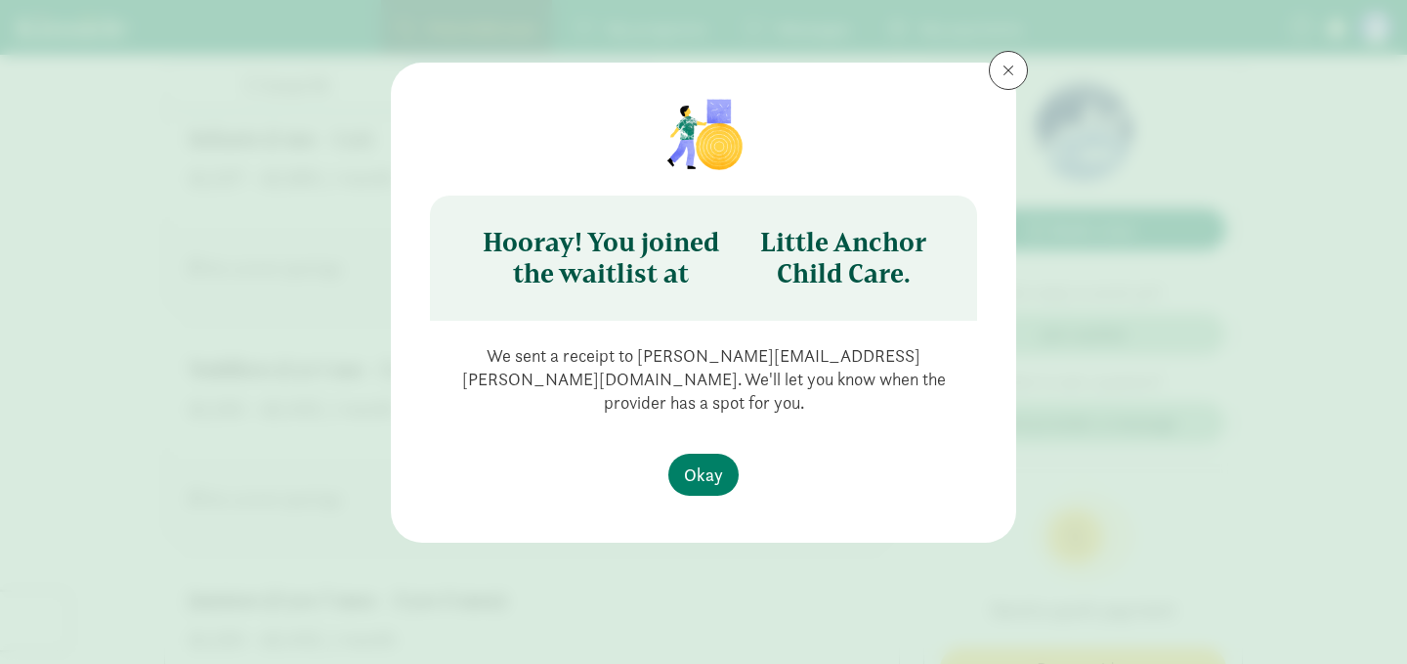
scroll to position [0, 0]
click at [693, 461] on span "Okay" at bounding box center [703, 474] width 39 height 26
